Goal: Transaction & Acquisition: Purchase product/service

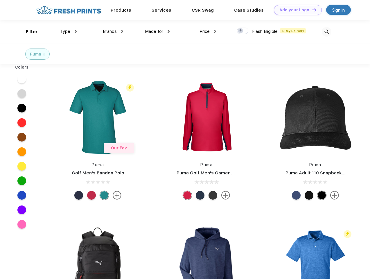
click at [296, 10] on link "Add your Logo Design Tool" at bounding box center [298, 10] width 48 height 10
click at [0, 0] on div "Design Tool" at bounding box center [0, 0] width 0 height 0
click at [312, 10] on link "Add your Logo Design Tool" at bounding box center [298, 10] width 48 height 10
click at [28, 32] on div "Filter" at bounding box center [32, 31] width 12 height 7
click at [69, 31] on span "Type" at bounding box center [65, 31] width 10 height 5
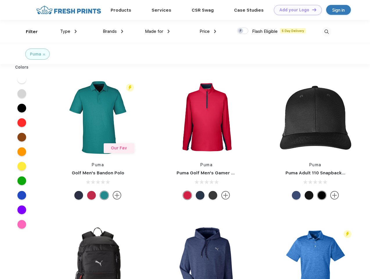
click at [113, 31] on span "Brands" at bounding box center [110, 31] width 14 height 5
click at [158, 31] on span "Made for" at bounding box center [154, 31] width 18 height 5
click at [208, 31] on span "Price" at bounding box center [205, 31] width 10 height 5
click at [243, 31] on div at bounding box center [242, 31] width 11 height 6
click at [241, 31] on input "checkbox" at bounding box center [239, 29] width 4 height 4
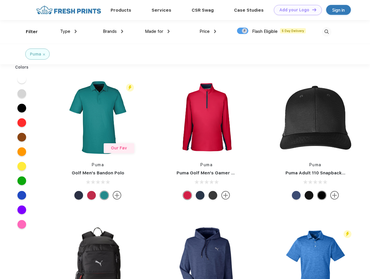
click at [327, 32] on img at bounding box center [327, 32] width 10 height 10
